Goal: Task Accomplishment & Management: Manage account settings

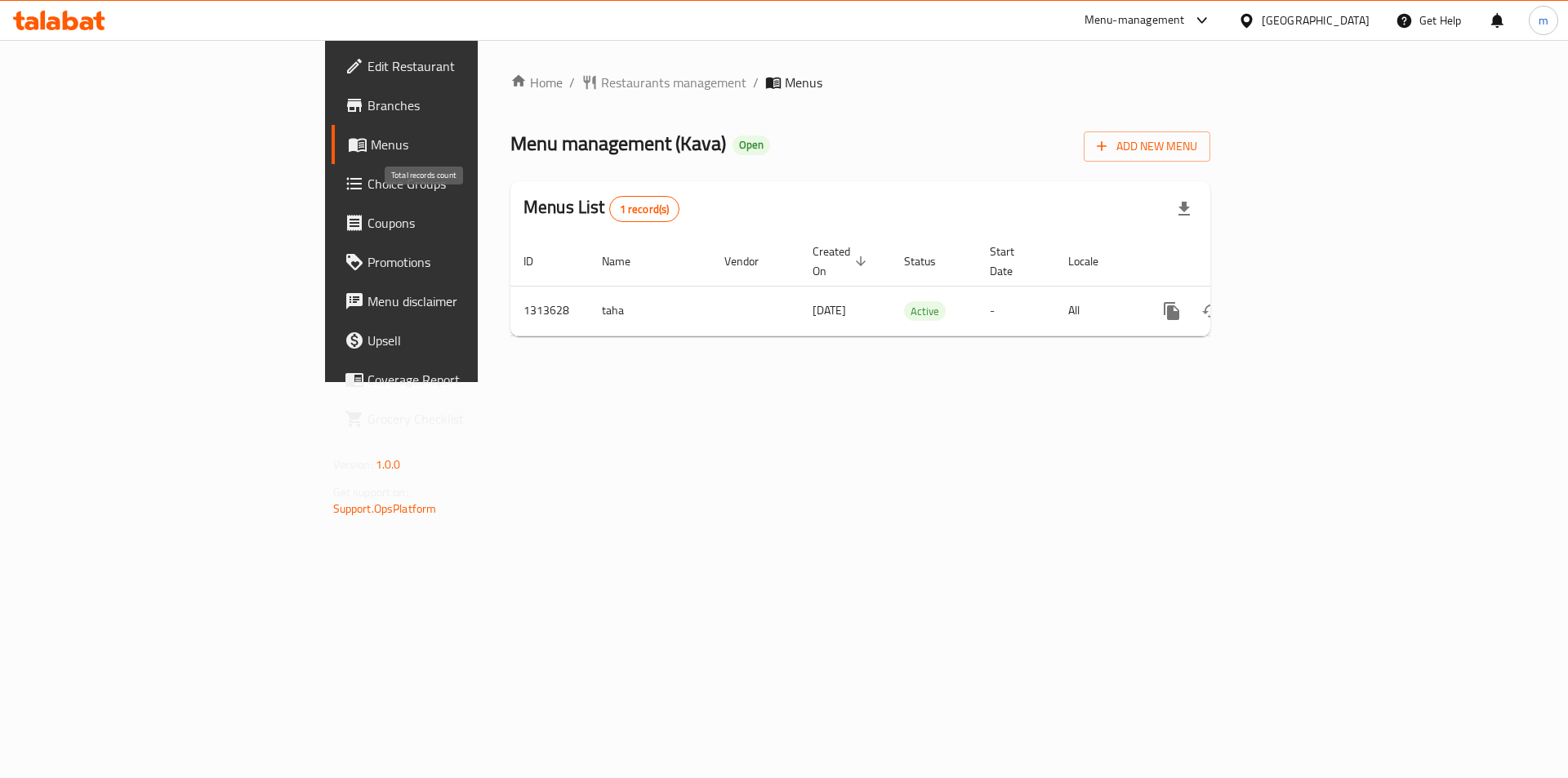
click at [610, 205] on span "1 record(s)" at bounding box center [645, 209] width 69 height 15
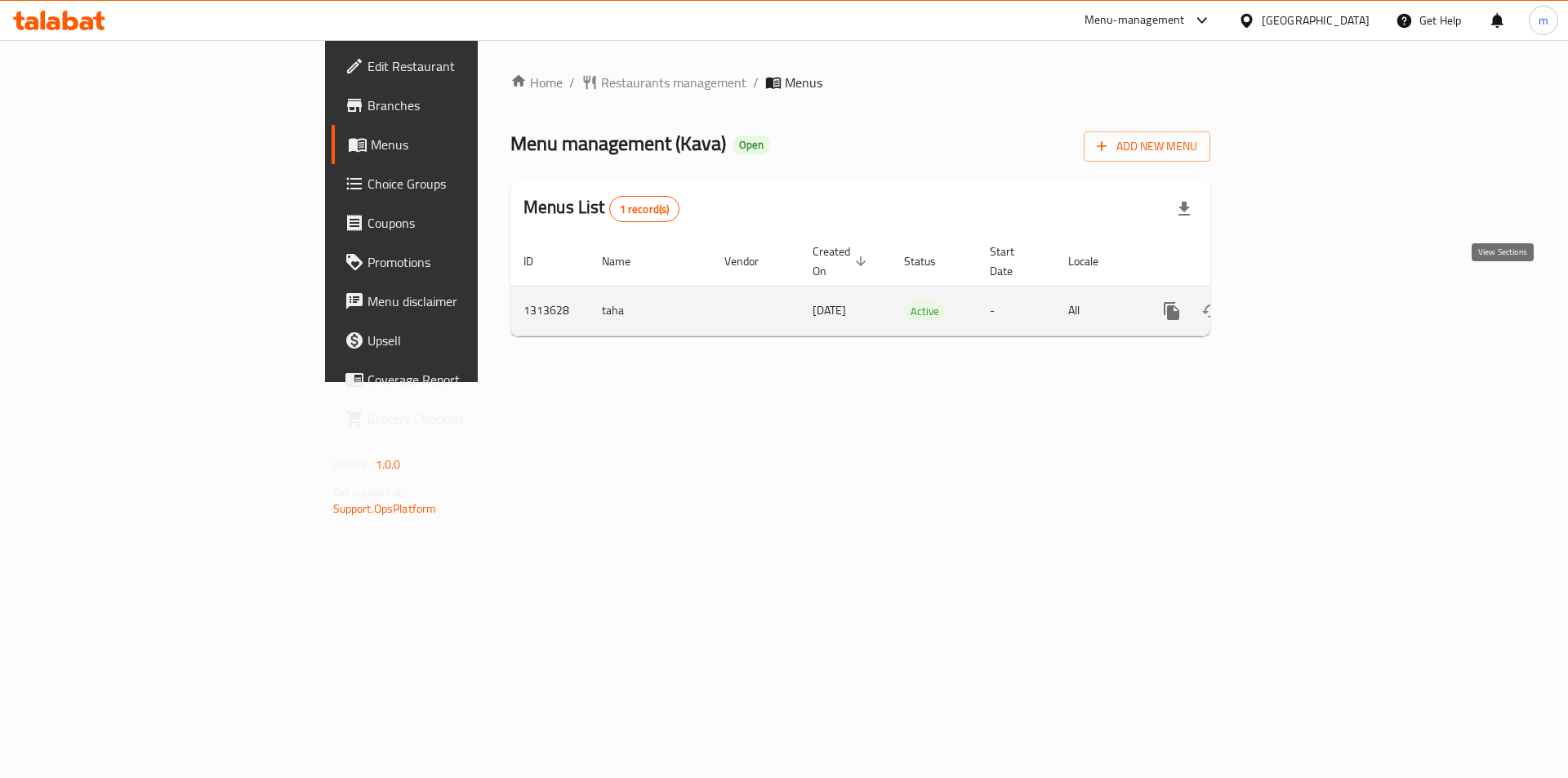
click at [1299, 301] on icon "enhanced table" at bounding box center [1289, 311] width 19 height 19
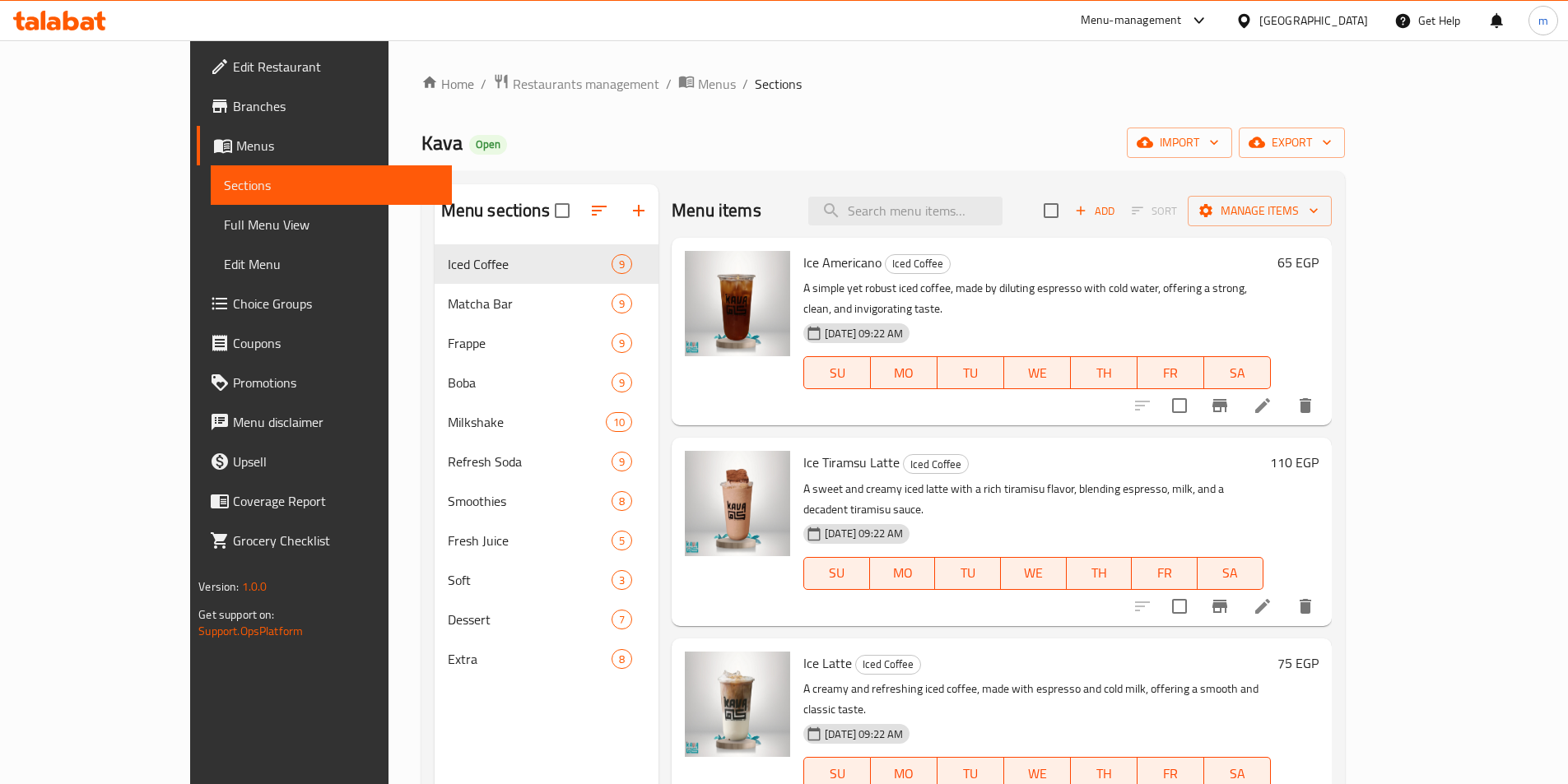
click at [224, 263] on span "Edit Menu" at bounding box center [331, 264] width 215 height 20
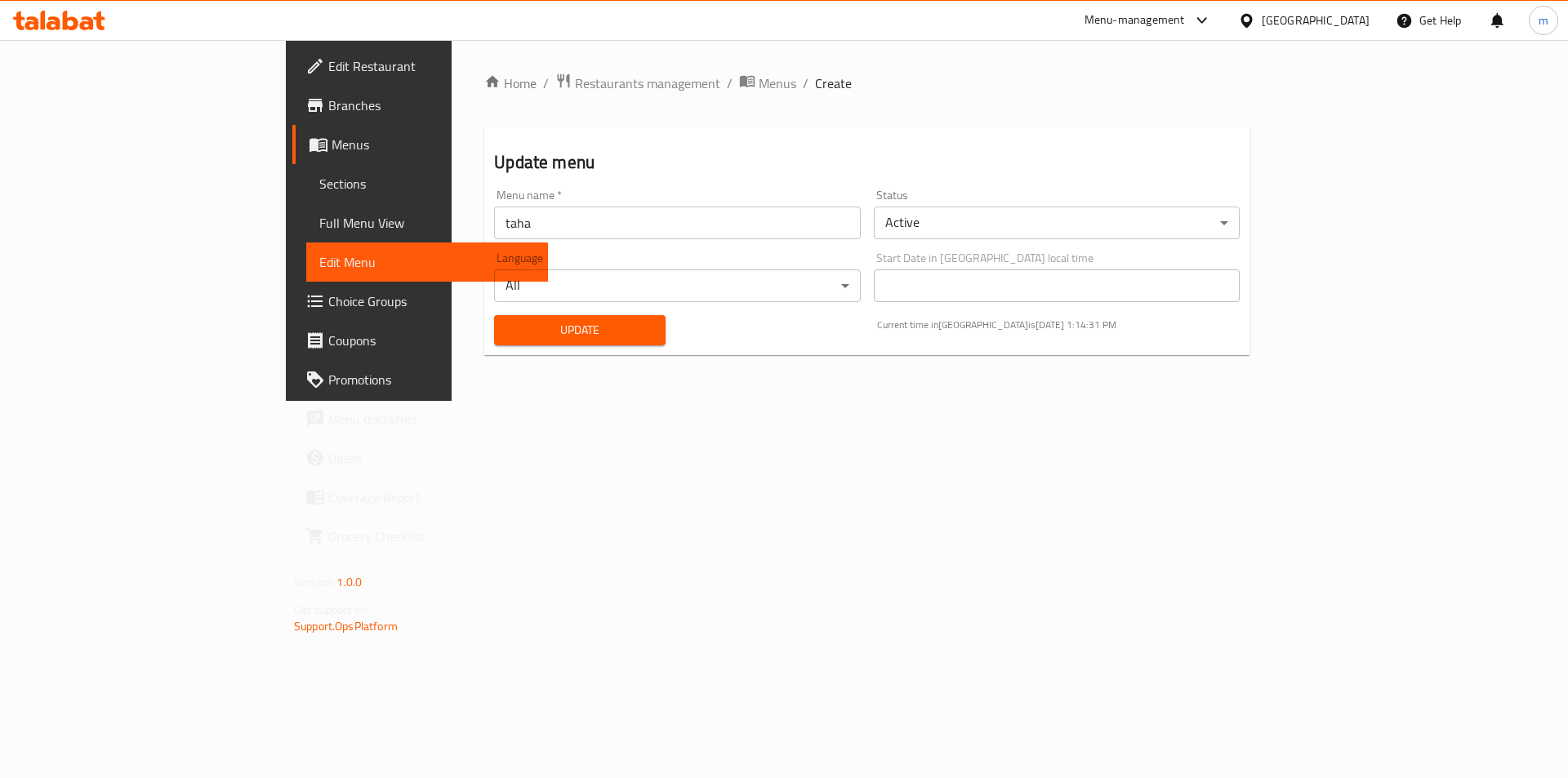
click at [319, 229] on span "Full Menu View" at bounding box center [427, 223] width 216 height 19
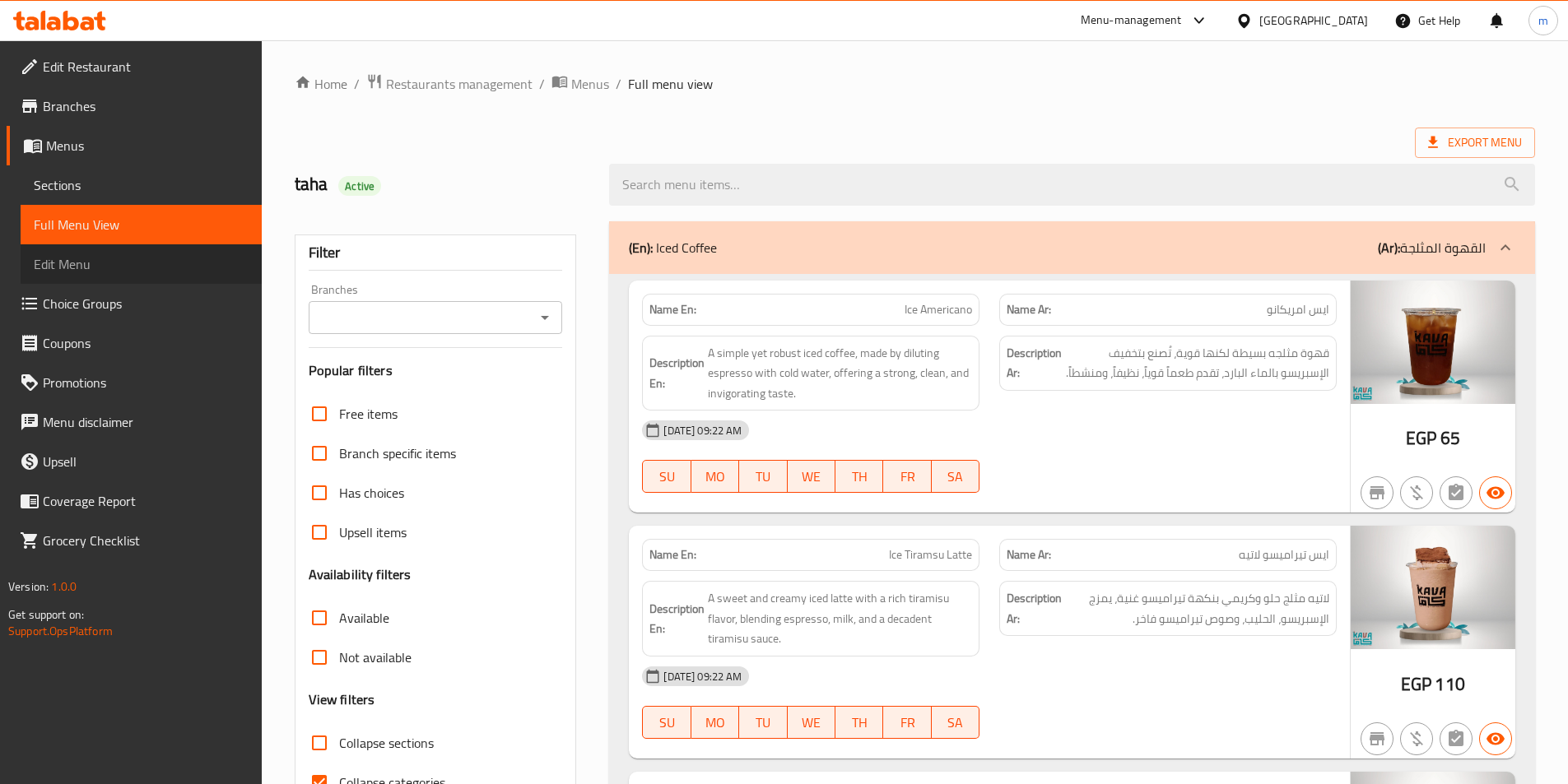
click at [75, 248] on link "Edit Menu" at bounding box center [141, 264] width 241 height 39
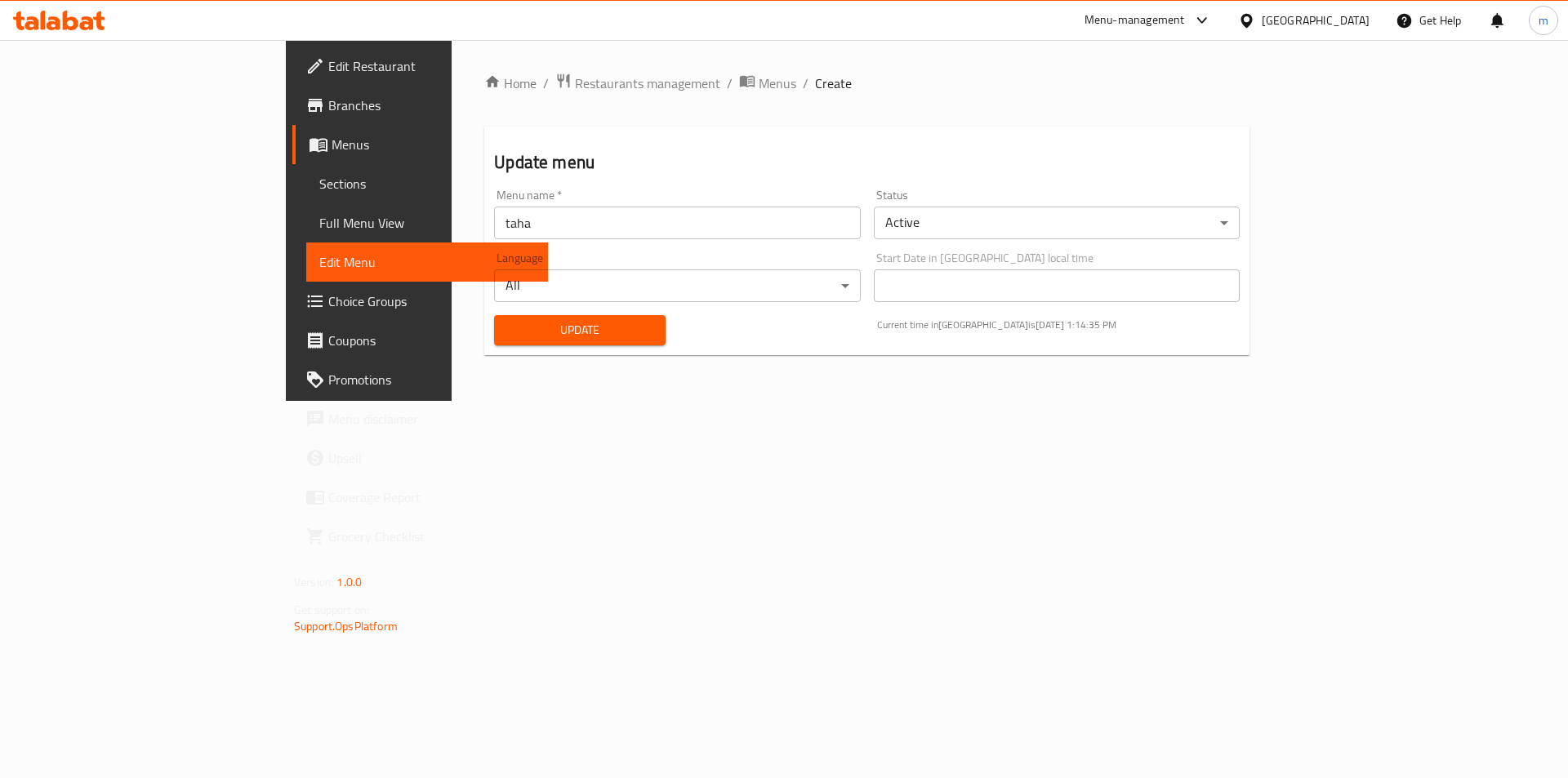
click at [319, 192] on span "Sections" at bounding box center [427, 183] width 216 height 19
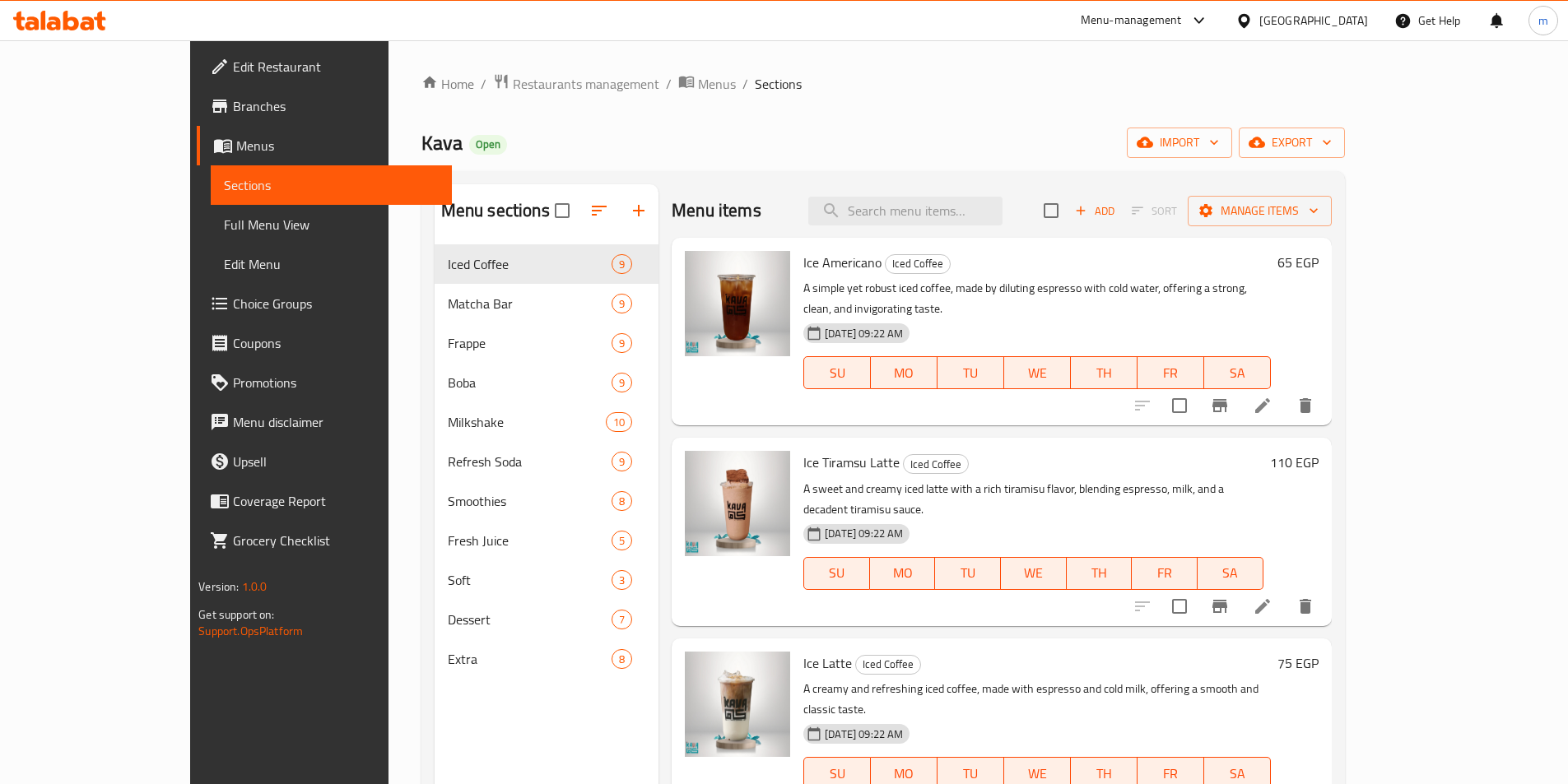
click at [196, 438] on link "Menu disclaimer" at bounding box center [324, 421] width 255 height 39
